Goal: Transaction & Acquisition: Purchase product/service

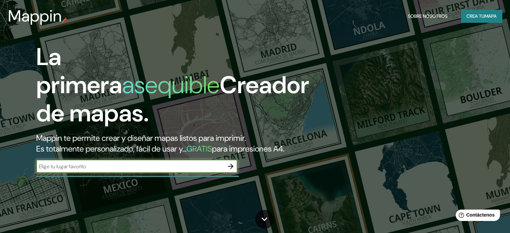
click at [76, 170] on input "text" at bounding box center [130, 166] width 188 height 8
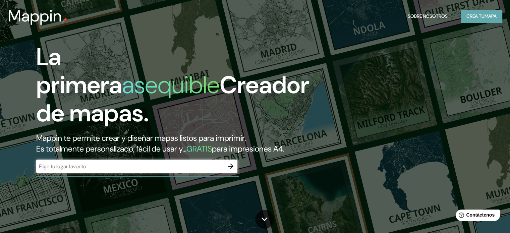
click at [476, 15] on font "Crea tu" at bounding box center [475, 16] width 18 height 6
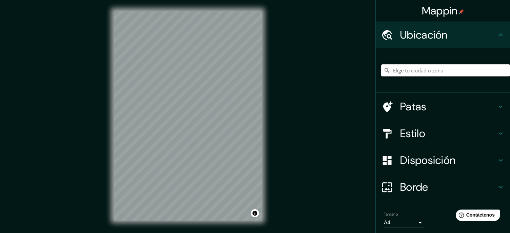
click at [405, 70] on input "Elige tu ciudad o zona" at bounding box center [445, 70] width 129 height 12
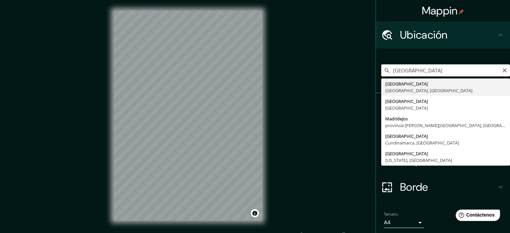
type input "[GEOGRAPHIC_DATA], [GEOGRAPHIC_DATA], [GEOGRAPHIC_DATA]"
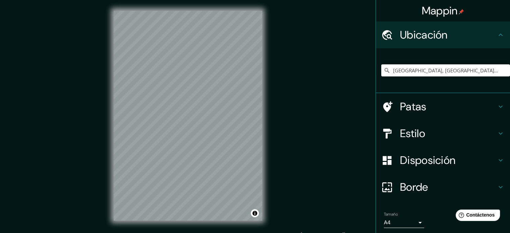
click at [475, 188] on h4 "Borde" at bounding box center [448, 186] width 96 height 13
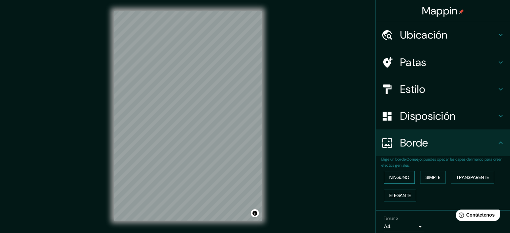
click at [401, 174] on font "Ninguno" at bounding box center [399, 177] width 20 height 6
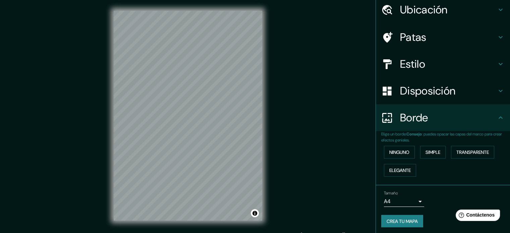
scroll to position [27, 0]
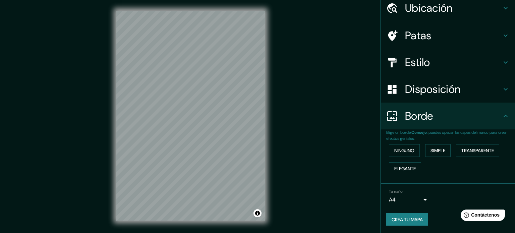
click at [411, 199] on body "Mappin Ubicación [GEOGRAPHIC_DATA], [GEOGRAPHIC_DATA], [GEOGRAPHIC_DATA] Patas …" at bounding box center [257, 116] width 515 height 233
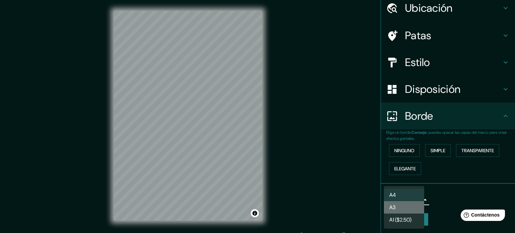
click at [405, 209] on li "A3" at bounding box center [404, 207] width 40 height 12
click at [415, 198] on body "Mappin Ubicación [GEOGRAPHIC_DATA], [GEOGRAPHIC_DATA], [GEOGRAPHIC_DATA] Patas …" at bounding box center [257, 116] width 515 height 233
click at [405, 195] on li "A4" at bounding box center [404, 195] width 40 height 12
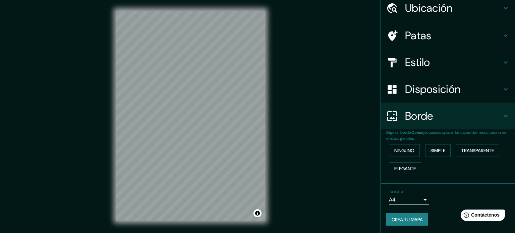
click at [411, 199] on body "Mappin Ubicación [GEOGRAPHIC_DATA], [GEOGRAPHIC_DATA], [GEOGRAPHIC_DATA] Patas …" at bounding box center [257, 116] width 515 height 233
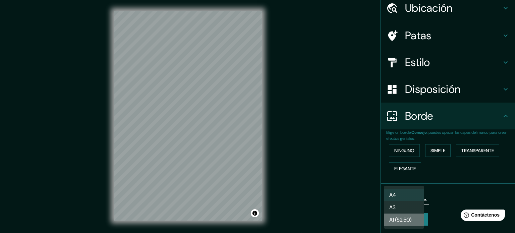
drag, startPoint x: 411, startPoint y: 199, endPoint x: 401, endPoint y: 216, distance: 19.8
click at [401, 217] on font "A1 ($2.50)" at bounding box center [400, 219] width 22 height 7
click at [406, 203] on body "Mappin Ubicación [GEOGRAPHIC_DATA], [GEOGRAPHIC_DATA], [GEOGRAPHIC_DATA] Patas …" at bounding box center [257, 116] width 515 height 233
click at [407, 196] on li "A4" at bounding box center [404, 195] width 40 height 12
type input "single"
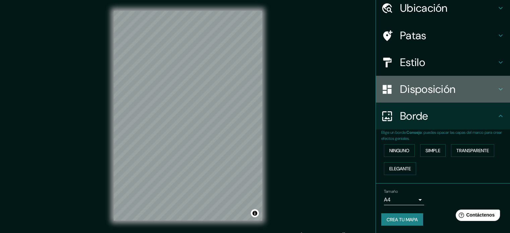
click at [425, 87] on font "Disposición" at bounding box center [427, 89] width 55 height 14
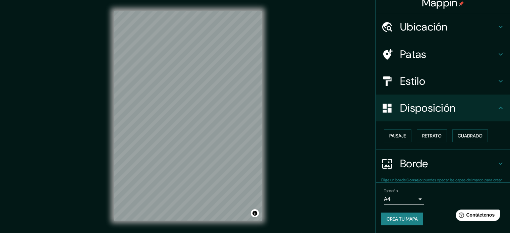
scroll to position [8, 0]
click at [422, 136] on font "Retrato" at bounding box center [431, 136] width 19 height 6
click at [459, 136] on font "Cuadrado" at bounding box center [469, 136] width 25 height 6
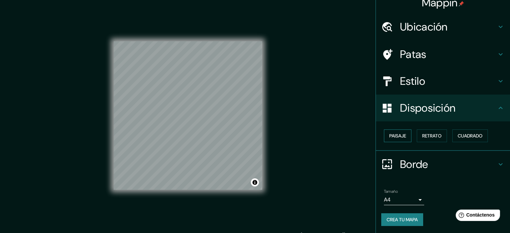
click at [396, 136] on font "Paisaje" at bounding box center [397, 136] width 17 height 6
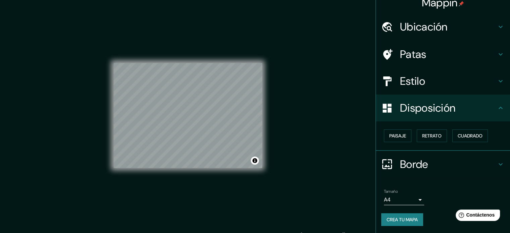
click at [406, 81] on font "Estilo" at bounding box center [412, 81] width 25 height 14
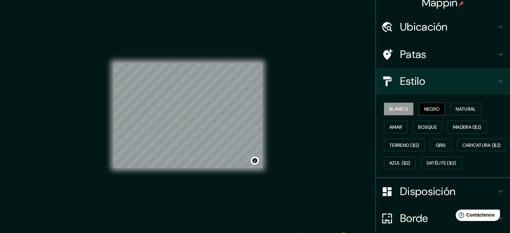
click at [424, 108] on font "Negro" at bounding box center [432, 109] width 16 height 6
click at [418, 129] on font "Bosque" at bounding box center [427, 127] width 19 height 6
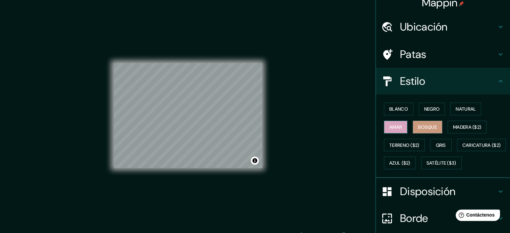
click at [392, 128] on font "Amar" at bounding box center [395, 127] width 13 height 6
click at [457, 128] on font "Madera ($2)" at bounding box center [467, 127] width 28 height 6
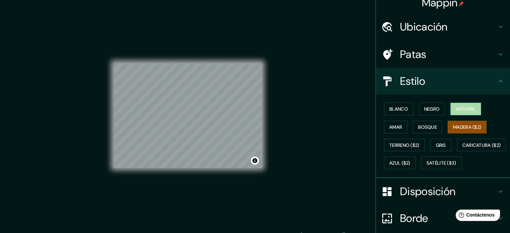
click at [459, 108] on font "Natural" at bounding box center [465, 109] width 20 height 6
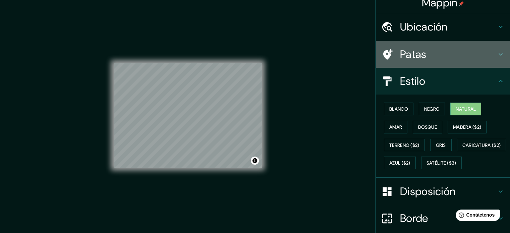
click at [421, 53] on font "Patas" at bounding box center [413, 54] width 26 height 14
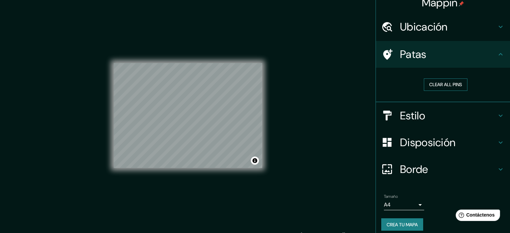
click at [438, 84] on button "Clear all pins" at bounding box center [445, 84] width 44 height 12
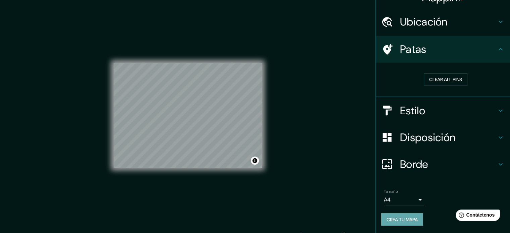
click at [399, 216] on font "Crea tu mapa" at bounding box center [401, 219] width 31 height 6
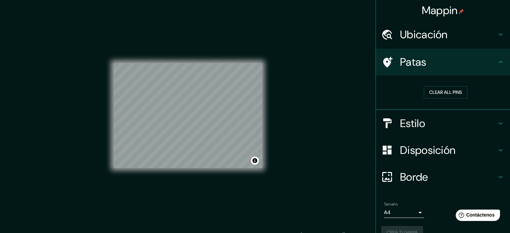
scroll to position [0, 0]
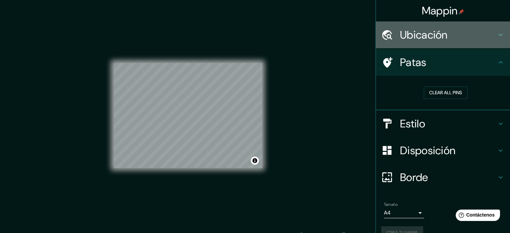
click at [484, 33] on h4 "Ubicación" at bounding box center [448, 34] width 96 height 13
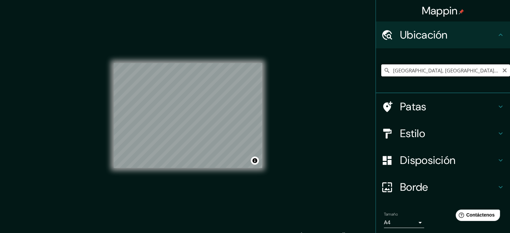
click at [407, 68] on input "[GEOGRAPHIC_DATA], [GEOGRAPHIC_DATA], [GEOGRAPHIC_DATA]" at bounding box center [445, 70] width 129 height 12
drag, startPoint x: 450, startPoint y: 68, endPoint x: 379, endPoint y: 68, distance: 71.0
click at [381, 68] on div "[GEOGRAPHIC_DATA], [GEOGRAPHIC_DATA], [GEOGRAPHIC_DATA]" at bounding box center [445, 70] width 129 height 12
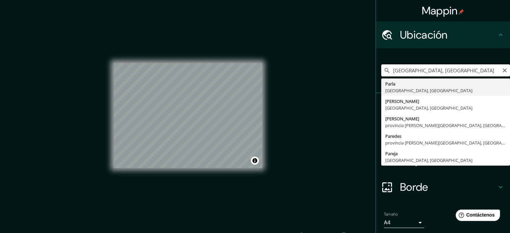
drag, startPoint x: 470, startPoint y: 71, endPoint x: 383, endPoint y: 71, distance: 87.8
click at [383, 71] on div "[GEOGRAPHIC_DATA], [GEOGRAPHIC_DATA] Parla [GEOGRAPHIC_DATA], [GEOGRAPHIC_DATA]…" at bounding box center [445, 70] width 129 height 12
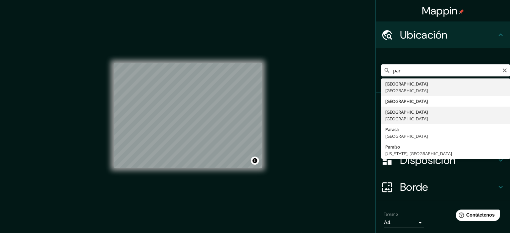
type input "[GEOGRAPHIC_DATA][PERSON_NAME][GEOGRAPHIC_DATA]"
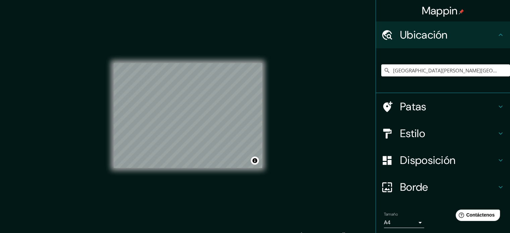
click at [474, 29] on h4 "Ubicación" at bounding box center [448, 34] width 96 height 13
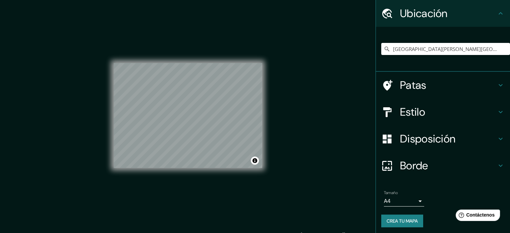
scroll to position [23, 0]
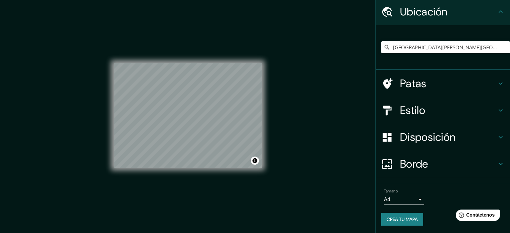
click at [406, 220] on font "Crea tu mapa" at bounding box center [401, 219] width 31 height 6
